Goal: Task Accomplishment & Management: Complete application form

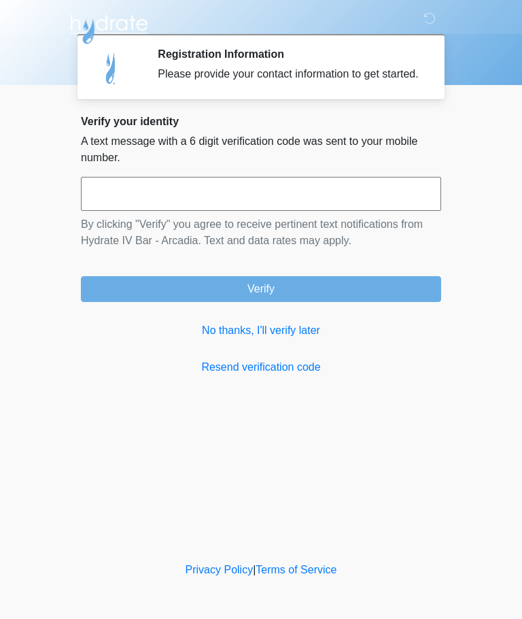
click at [298, 204] on input "text" at bounding box center [261, 194] width 360 height 34
type input "******"
click at [346, 300] on button "Verify" at bounding box center [261, 289] width 360 height 26
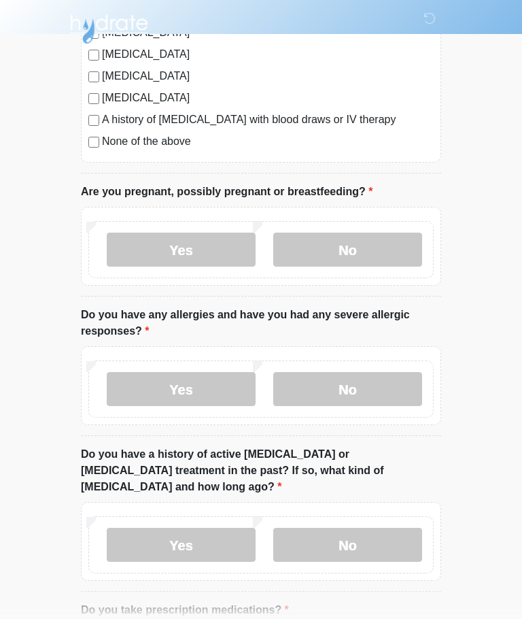
click at [380, 242] on label "No" at bounding box center [347, 250] width 149 height 34
click at [367, 383] on label "No" at bounding box center [347, 389] width 149 height 34
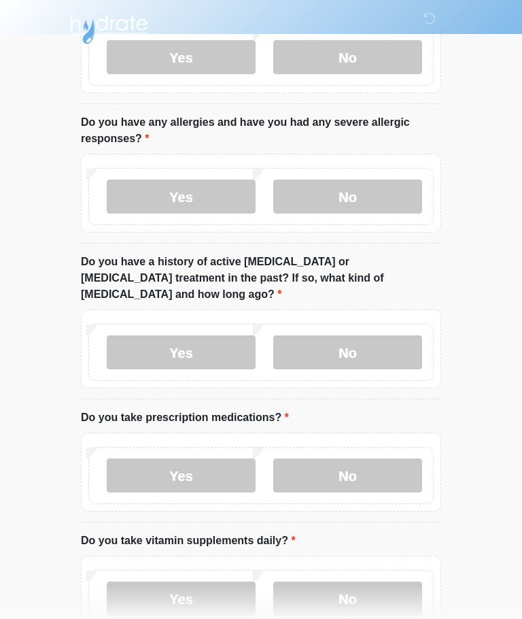
click at [339, 345] on label "No" at bounding box center [347, 352] width 149 height 34
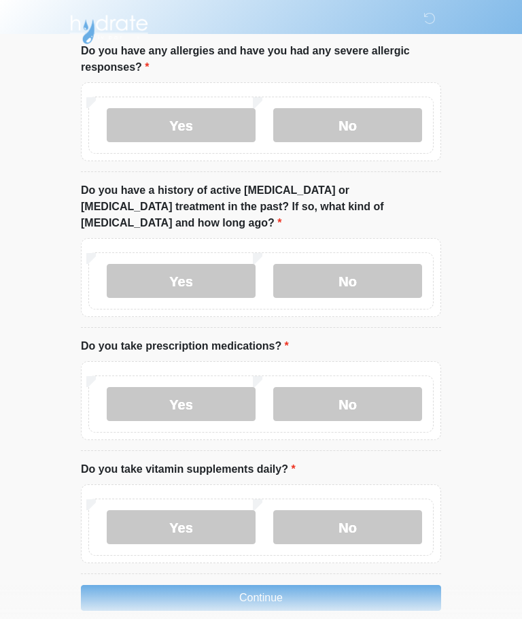
click at [347, 510] on label "No" at bounding box center [347, 527] width 149 height 34
click at [367, 387] on label "No" at bounding box center [347, 404] width 149 height 34
click at [307, 585] on button "Continue" at bounding box center [261, 598] width 360 height 26
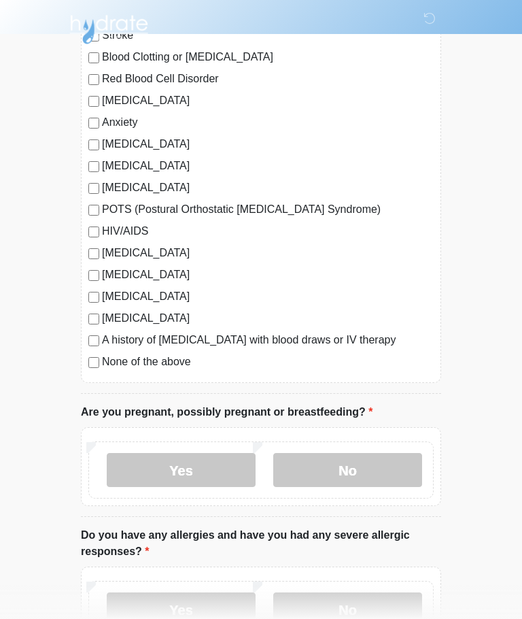
click at [135, 361] on label "None of the above" at bounding box center [268, 362] width 332 height 16
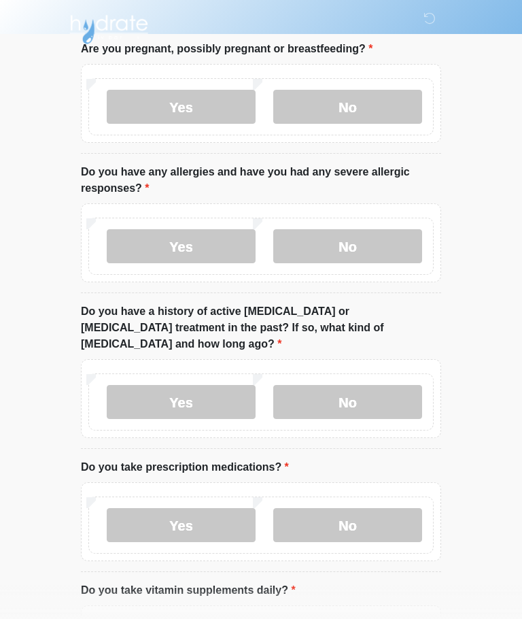
scroll to position [697, 0]
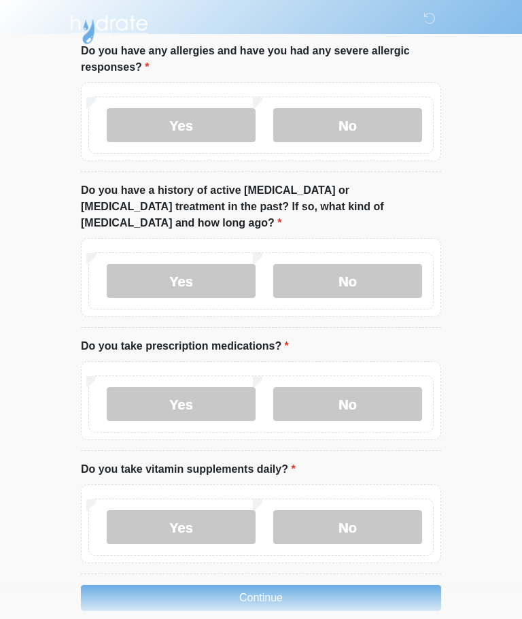
click at [318, 585] on button "Continue" at bounding box center [261, 598] width 360 height 26
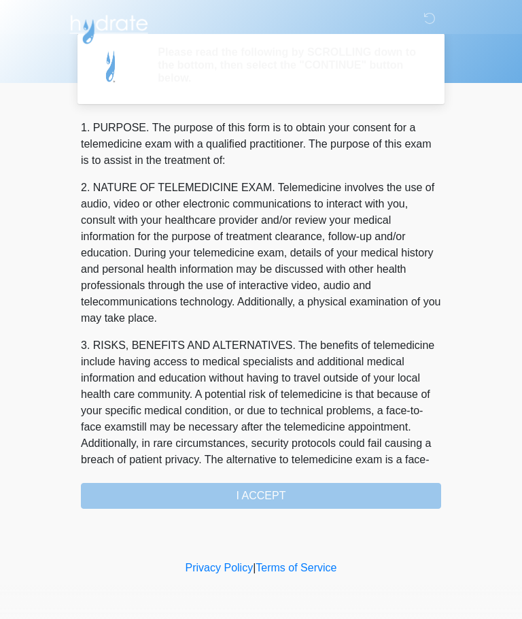
scroll to position [0, 0]
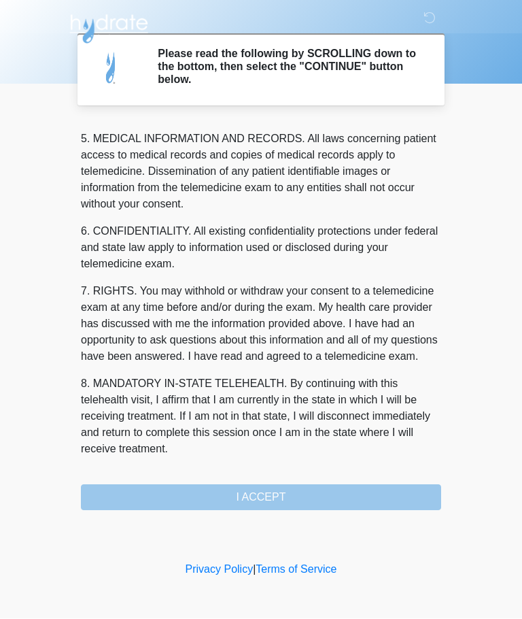
click at [315, 498] on button "I ACCEPT" at bounding box center [261, 498] width 360 height 26
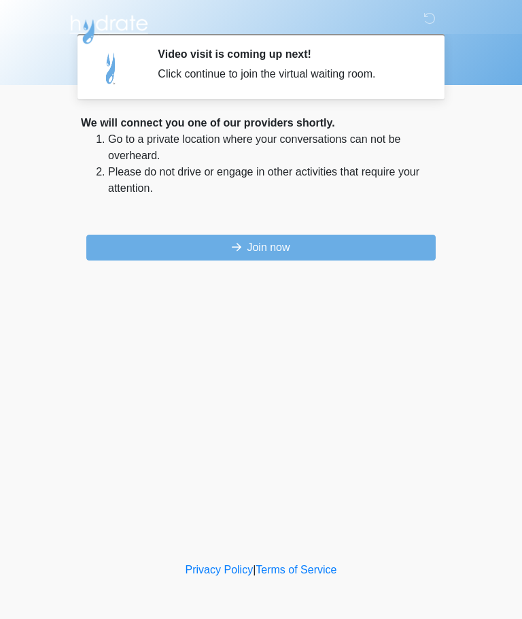
click at [328, 244] on button "Join now" at bounding box center [260, 248] width 349 height 26
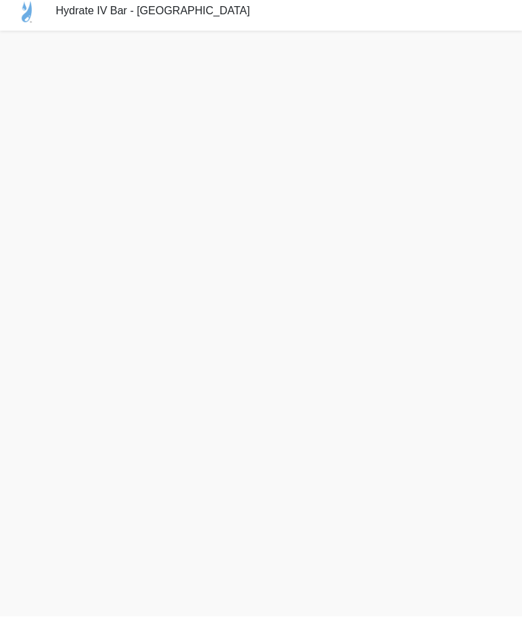
scroll to position [4, 0]
